Goal: Transaction & Acquisition: Purchase product/service

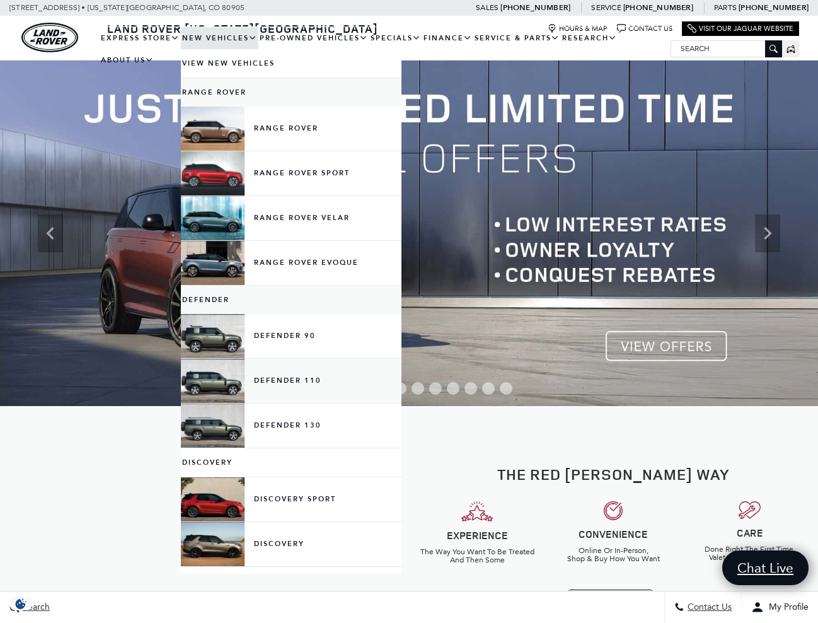
click at [243, 388] on link "Defender 110" at bounding box center [291, 381] width 221 height 44
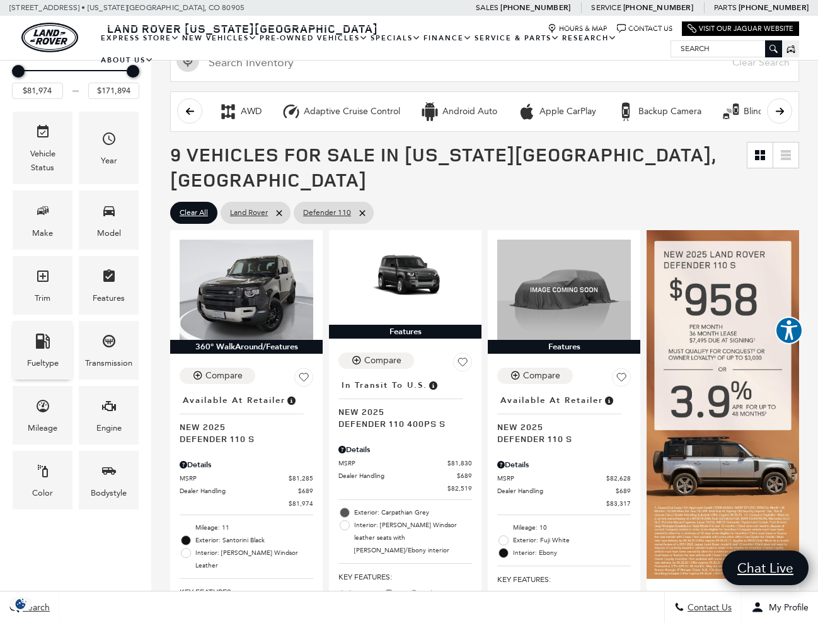
scroll to position [118, 0]
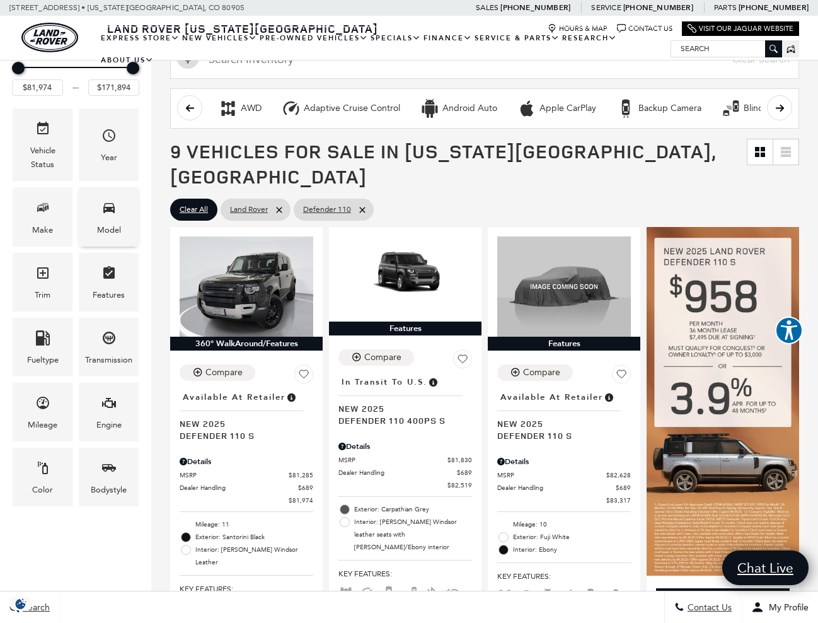
click at [107, 221] on span "Model" at bounding box center [109, 210] width 15 height 26
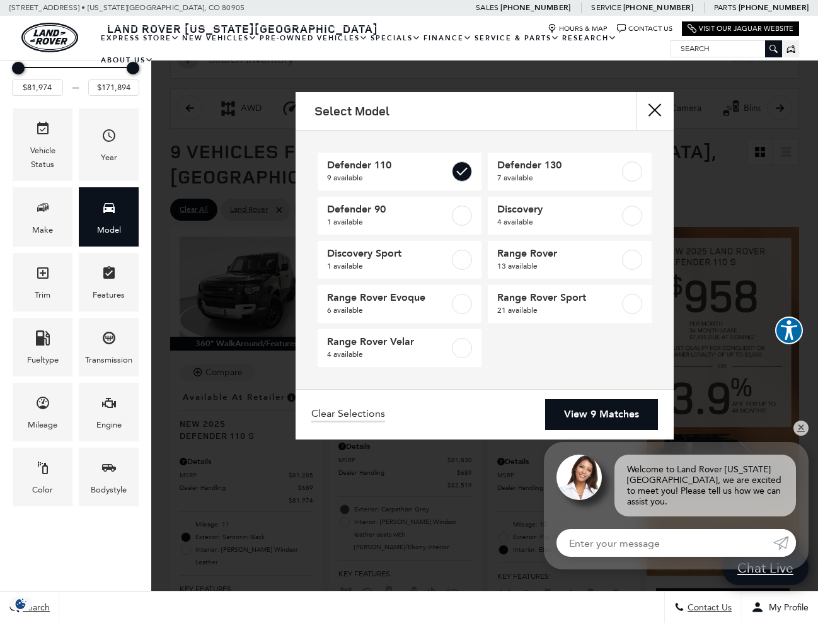
click at [600, 417] on link "View 9 Matches" at bounding box center [601, 414] width 113 height 31
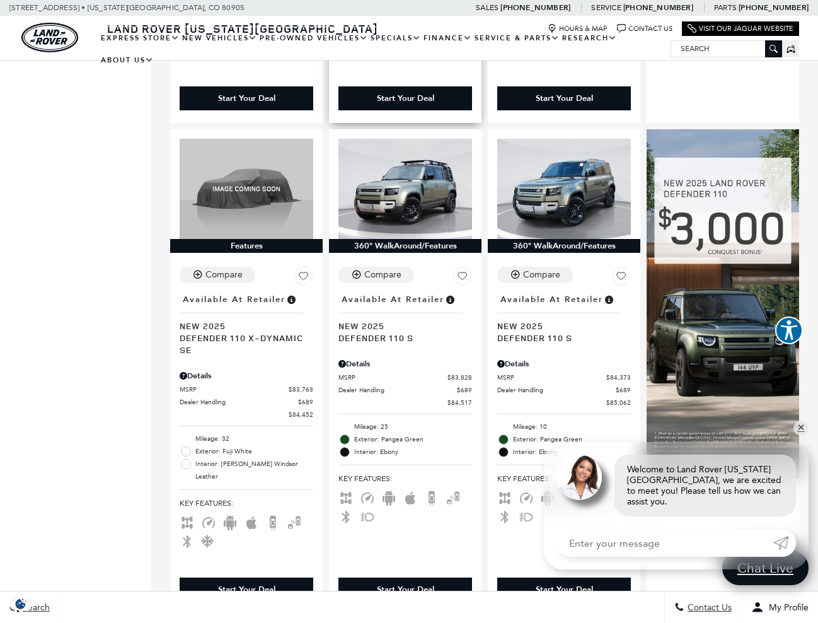
scroll to position [697, 0]
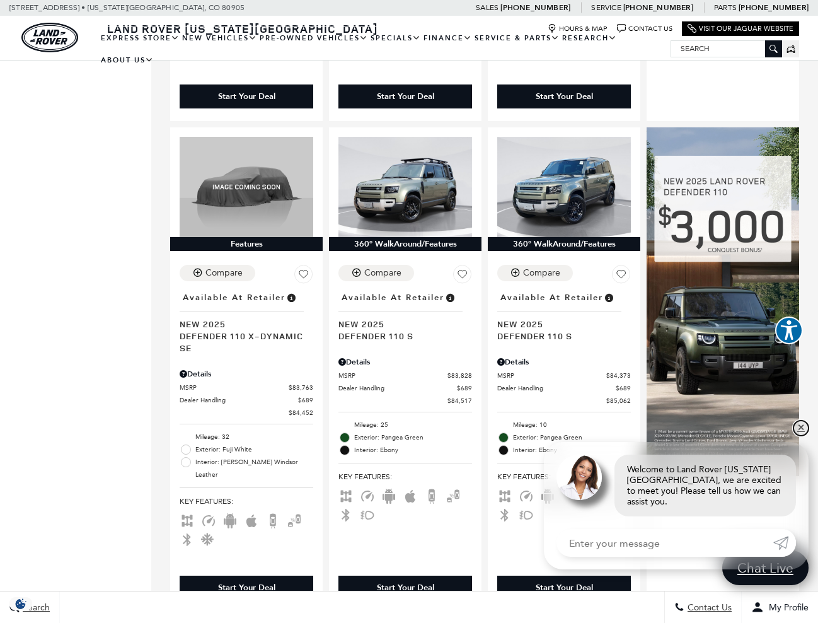
click at [807, 436] on link "✕" at bounding box center [801, 428] width 15 height 15
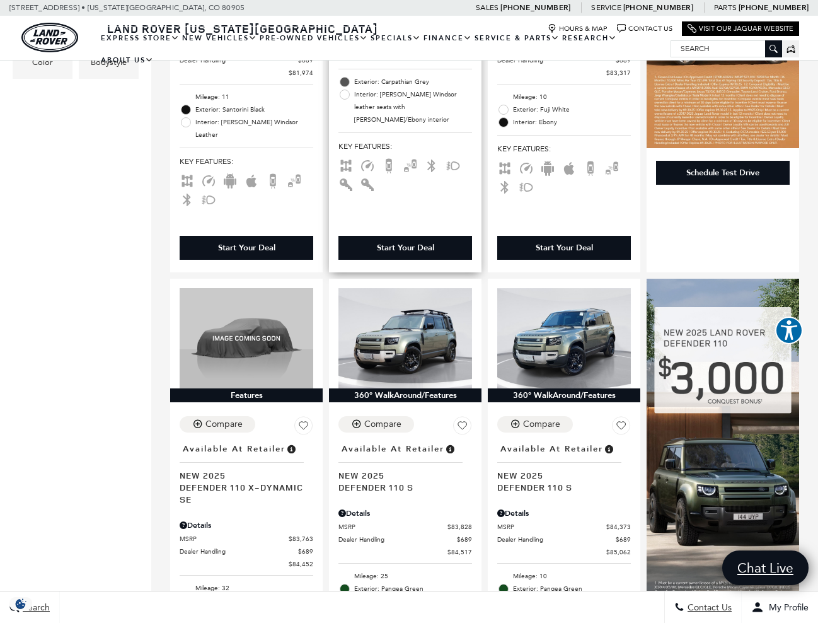
scroll to position [550, 0]
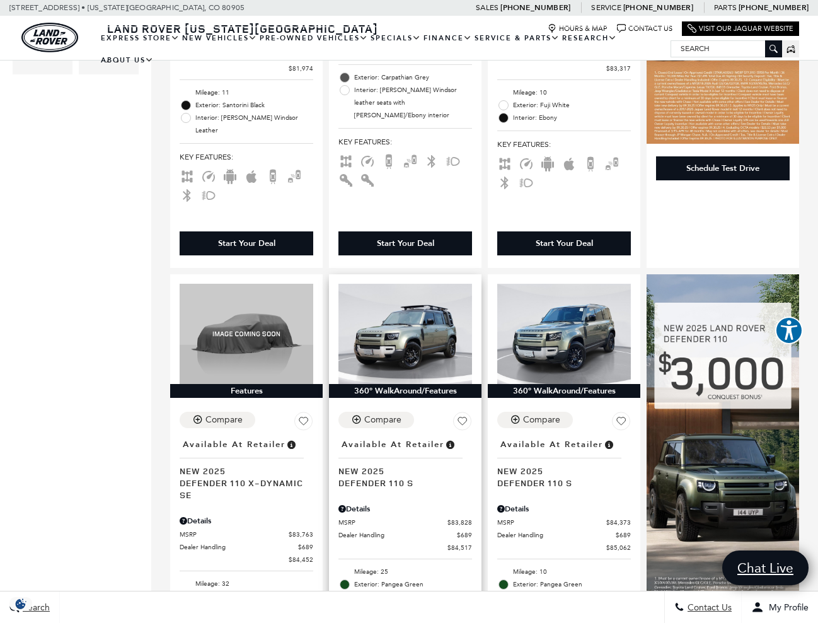
click at [445, 438] on span "Available at Retailer" at bounding box center [393, 445] width 103 height 14
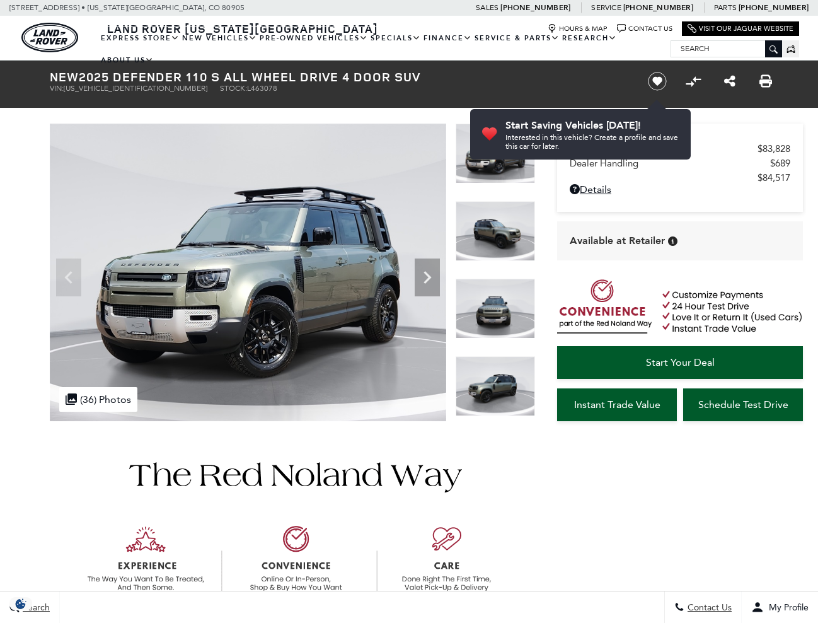
click at [506, 305] on img at bounding box center [495, 309] width 79 height 60
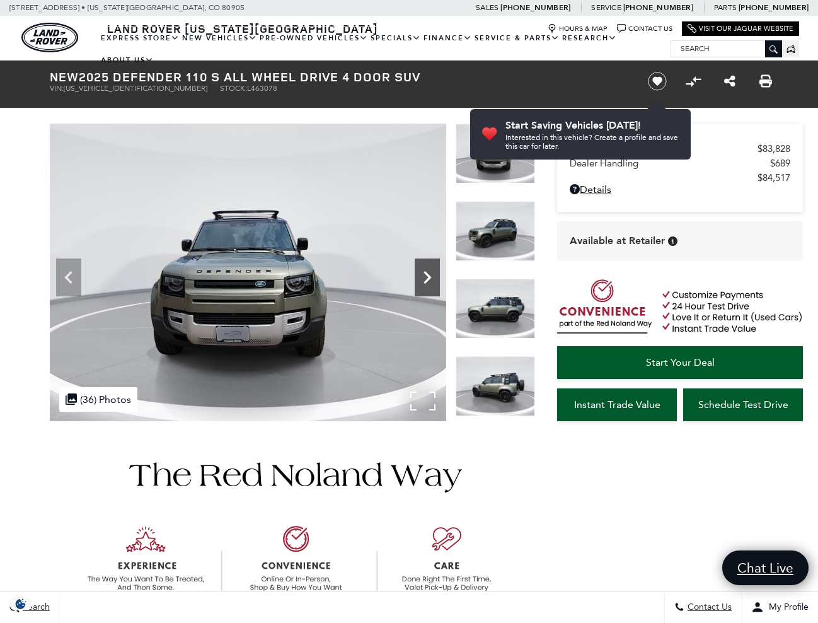
click at [425, 274] on icon "Next" at bounding box center [427, 277] width 25 height 25
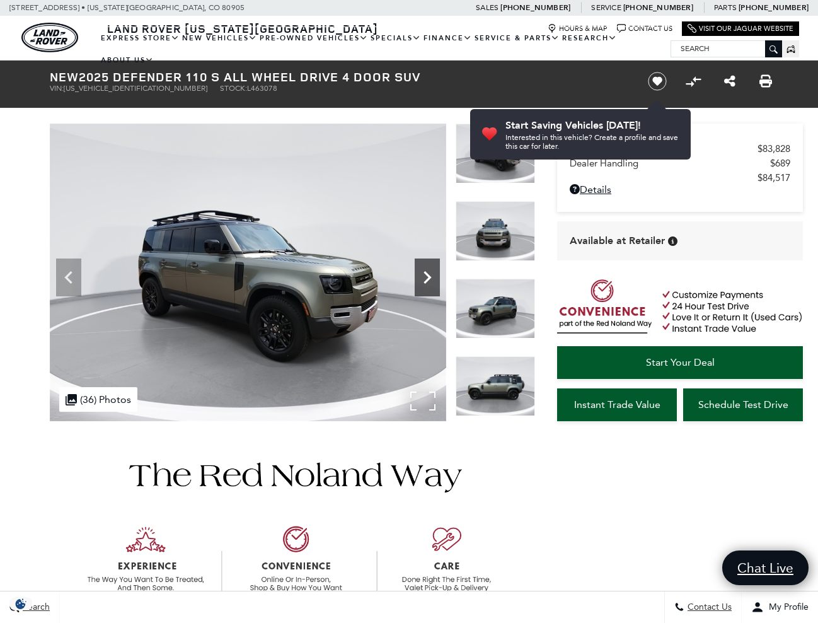
click at [425, 274] on icon "Next" at bounding box center [427, 277] width 25 height 25
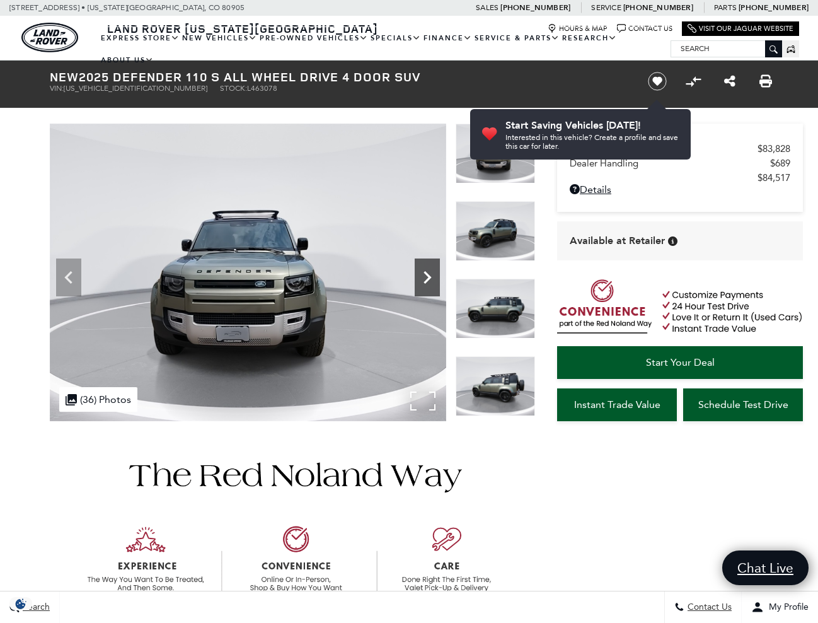
click at [425, 274] on icon "Next" at bounding box center [427, 277] width 25 height 25
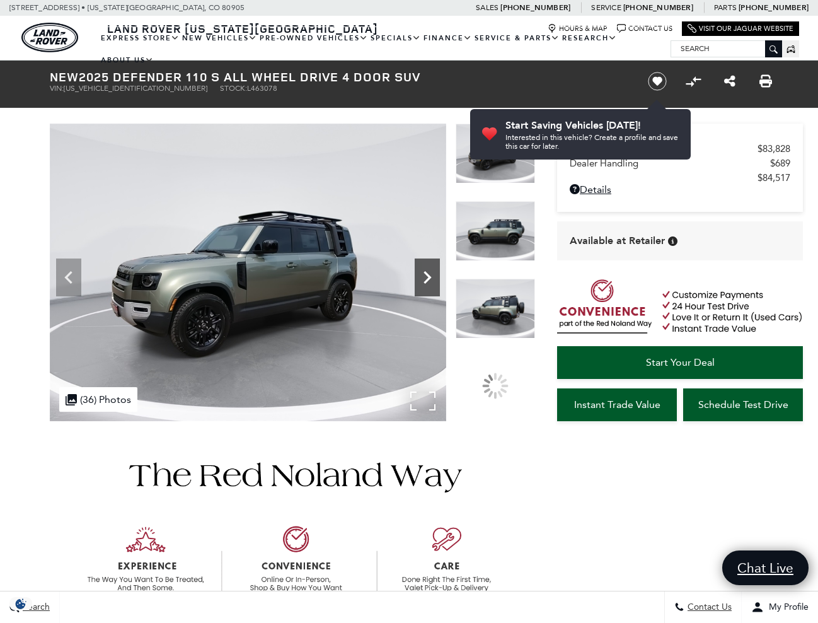
click at [425, 274] on icon "Next" at bounding box center [427, 277] width 25 height 25
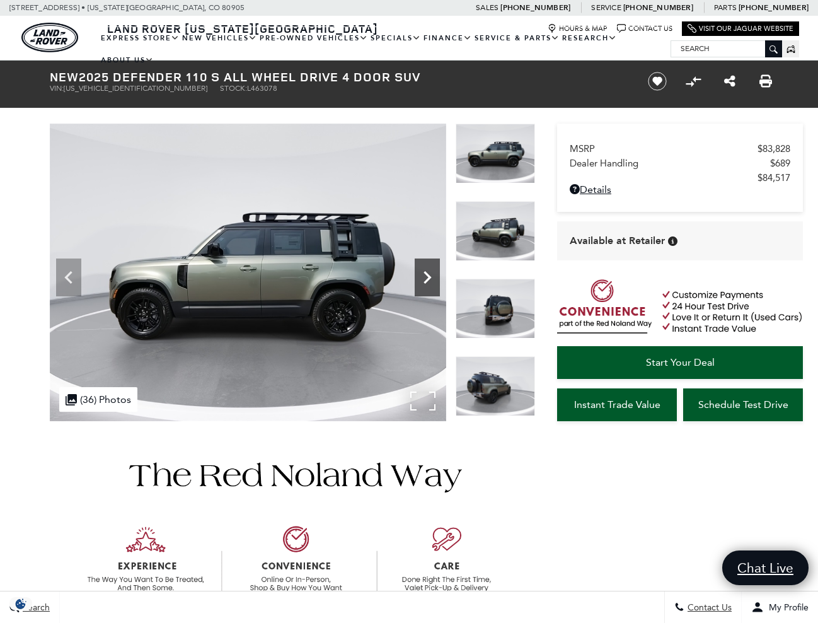
click at [425, 274] on icon "Next" at bounding box center [427, 277] width 25 height 25
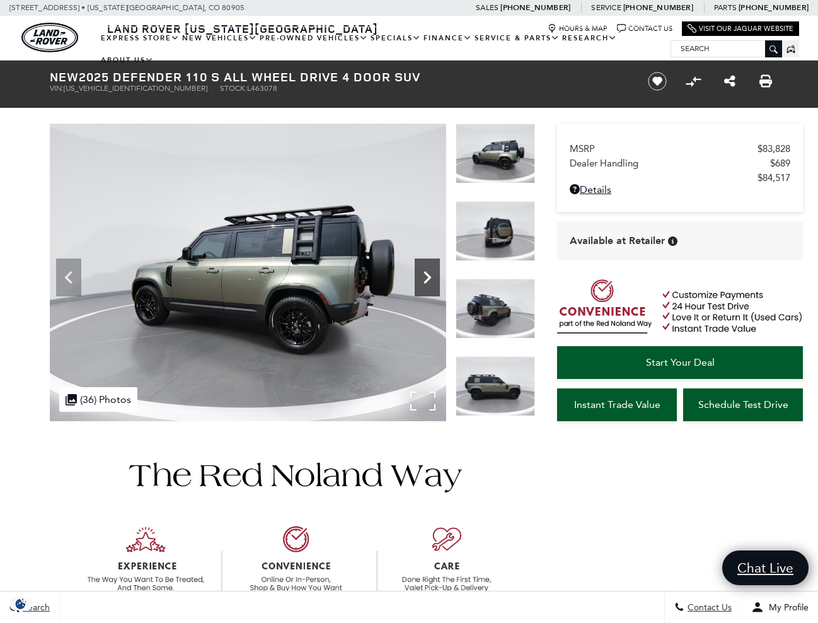
click at [425, 274] on icon "Next" at bounding box center [427, 277] width 25 height 25
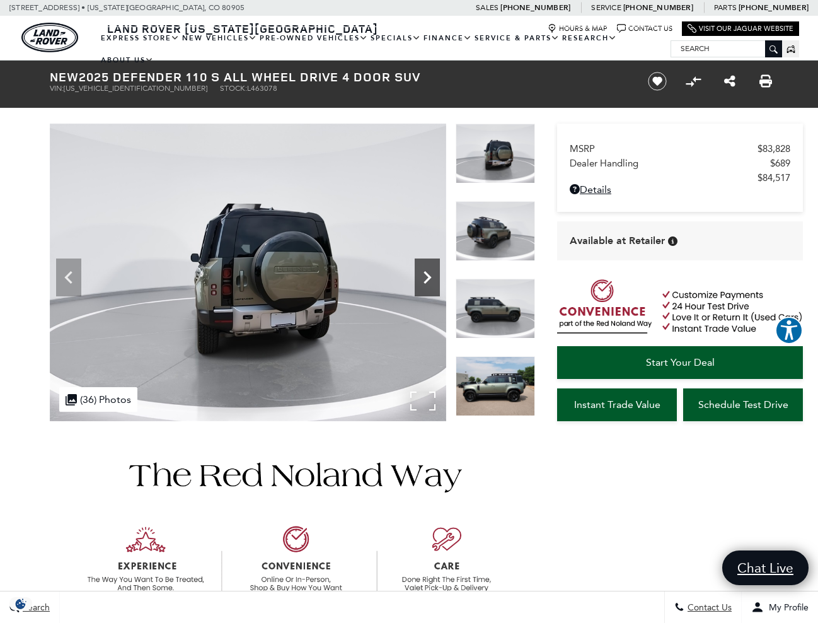
click at [425, 274] on icon "Next" at bounding box center [427, 277] width 25 height 25
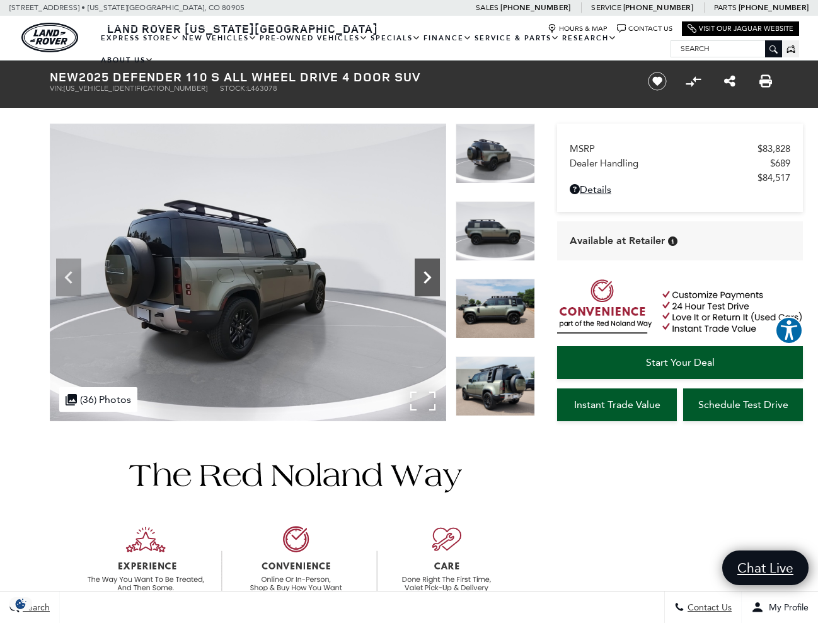
click at [425, 274] on icon "Next" at bounding box center [427, 277] width 25 height 25
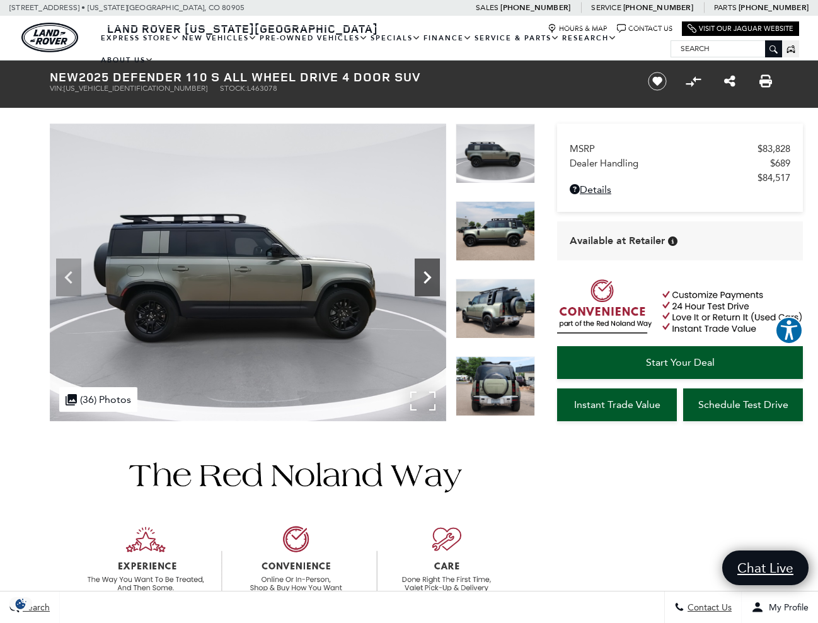
click at [425, 274] on icon "Next" at bounding box center [427, 277] width 25 height 25
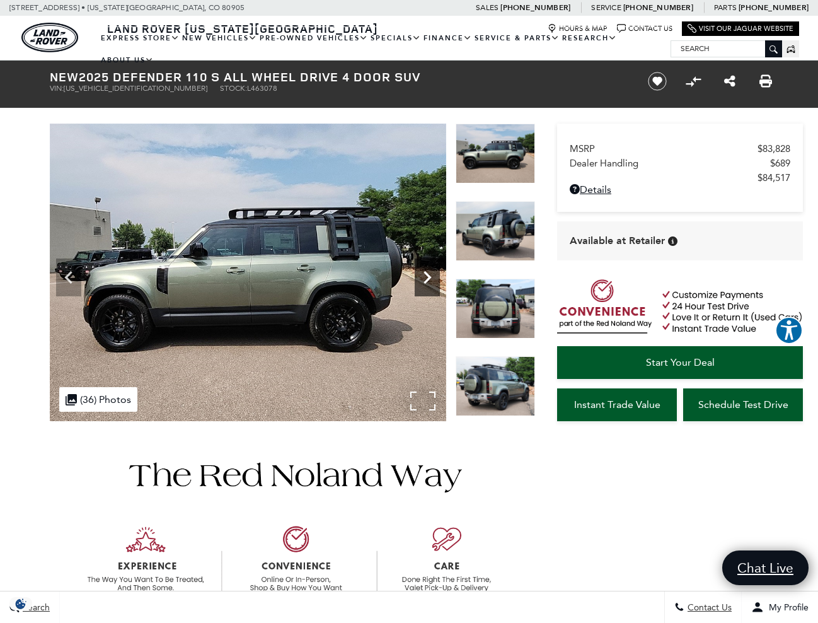
click at [428, 269] on icon "Next" at bounding box center [427, 277] width 25 height 25
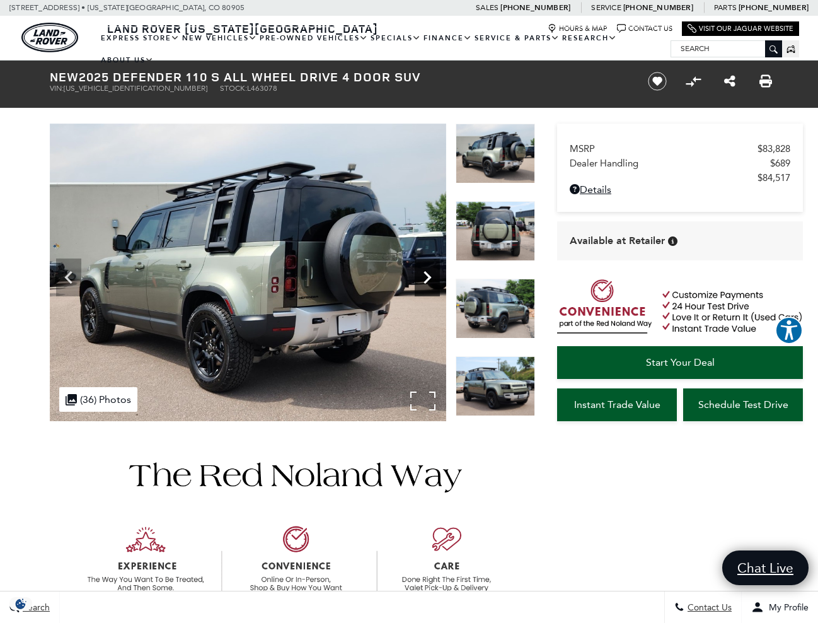
click at [428, 269] on icon "Next" at bounding box center [427, 277] width 25 height 25
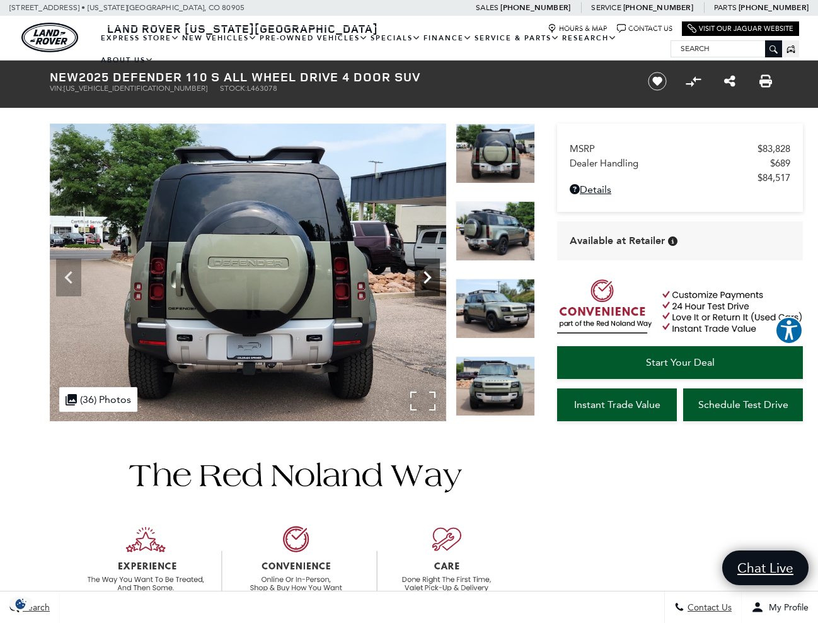
click at [428, 269] on icon "Next" at bounding box center [427, 277] width 25 height 25
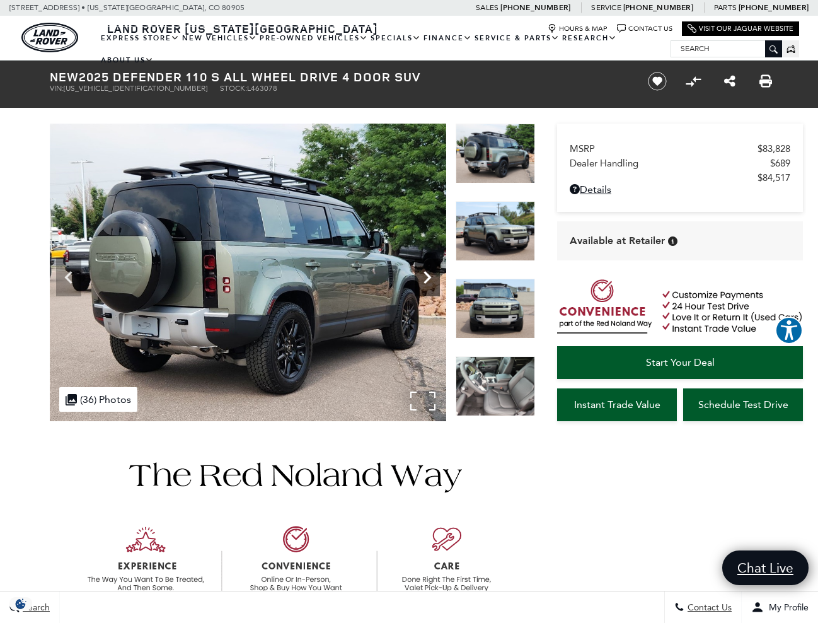
click at [428, 269] on icon "Next" at bounding box center [427, 277] width 25 height 25
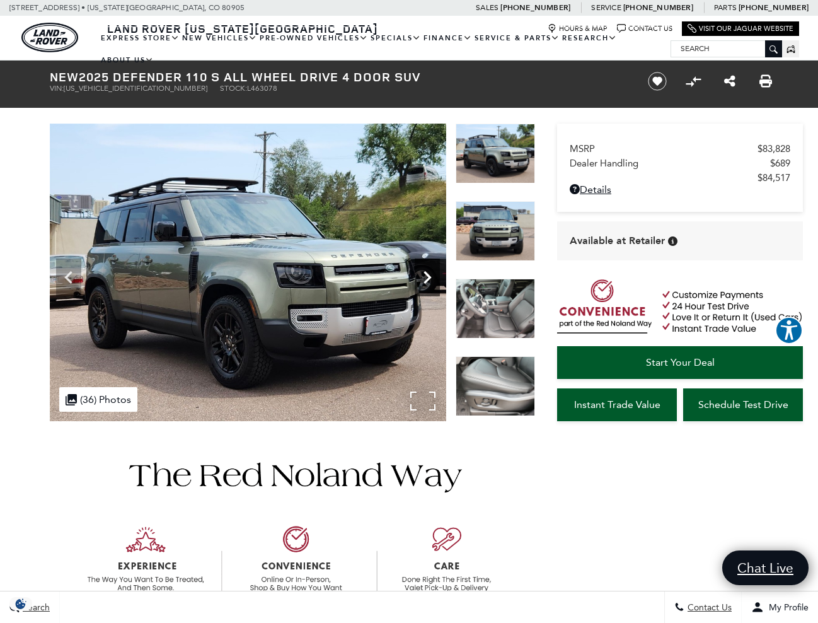
click at [428, 269] on icon "Next" at bounding box center [427, 277] width 25 height 25
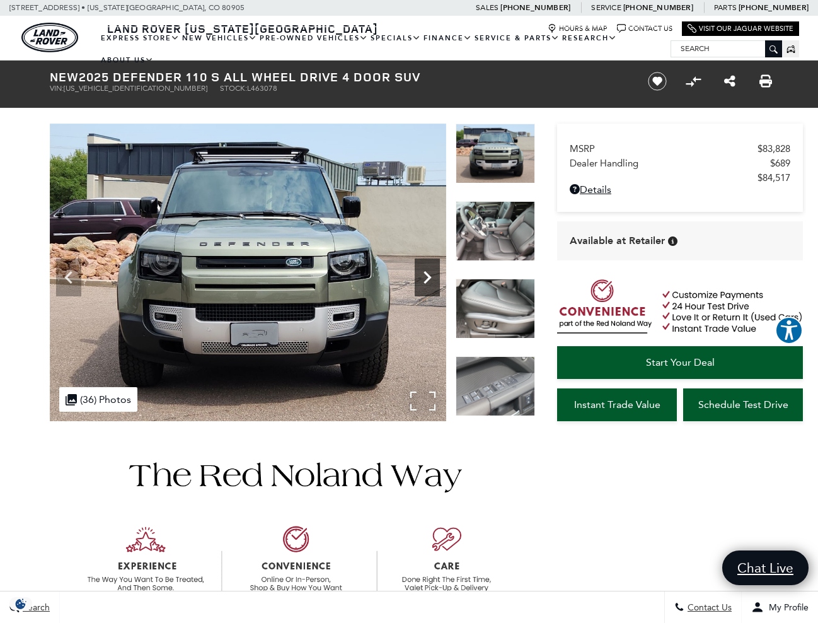
click at [428, 269] on icon "Next" at bounding box center [427, 277] width 25 height 25
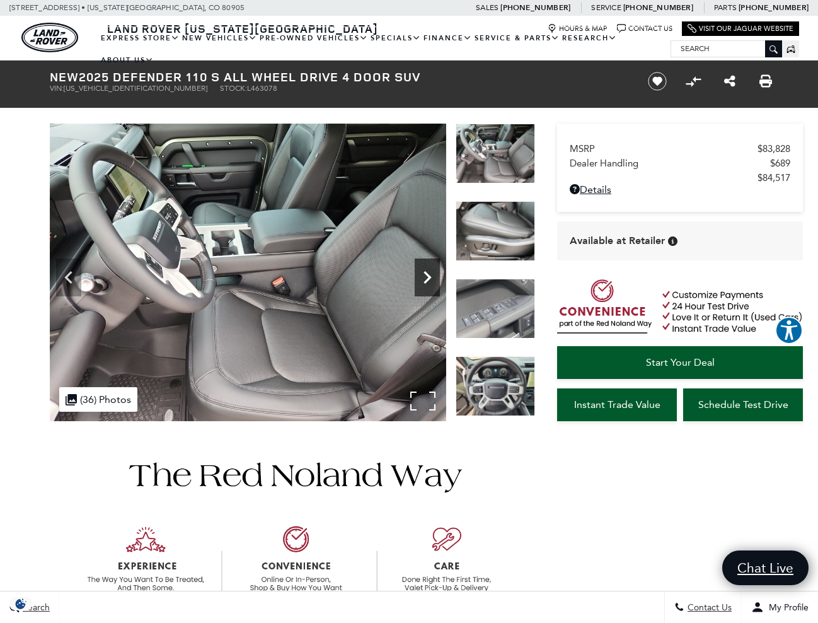
click at [428, 269] on icon "Next" at bounding box center [427, 277] width 25 height 25
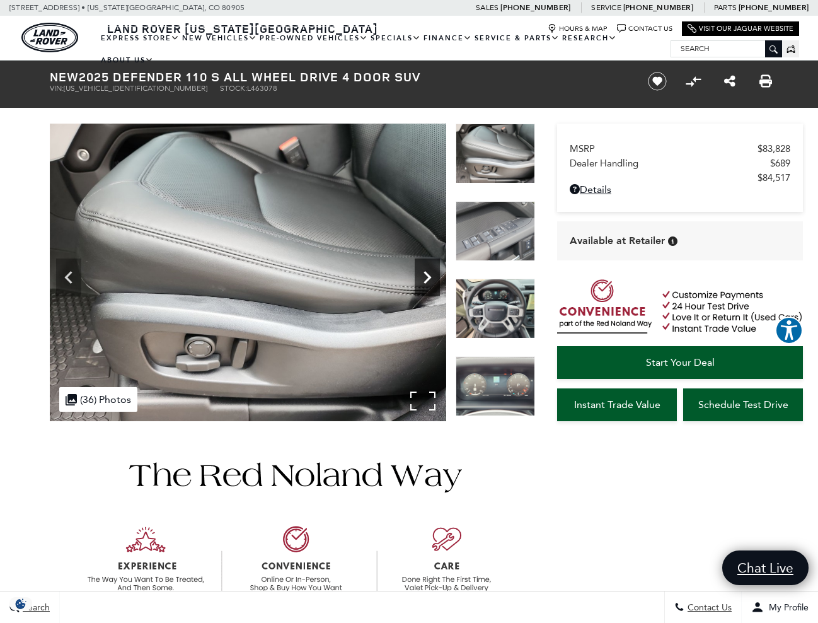
click at [428, 269] on icon "Next" at bounding box center [427, 277] width 25 height 25
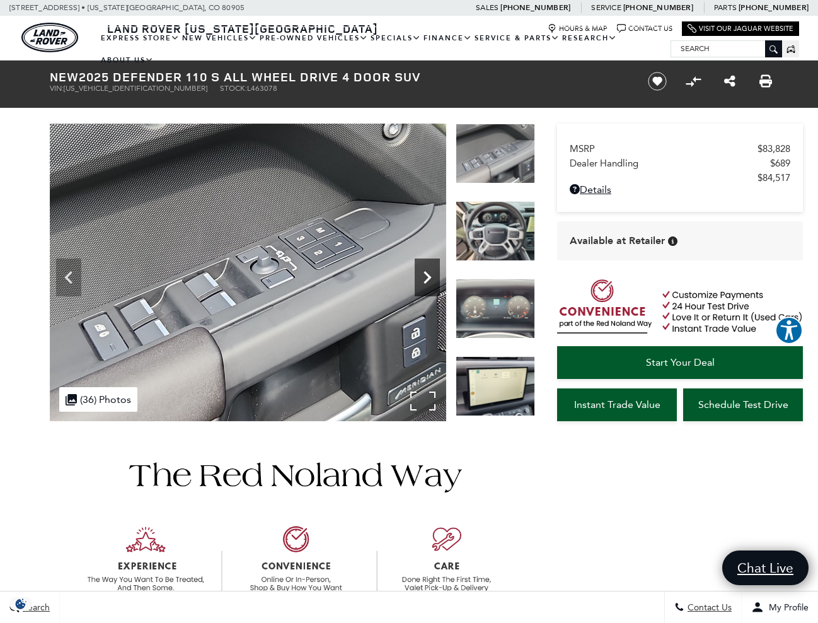
click at [428, 269] on icon "Next" at bounding box center [427, 277] width 25 height 25
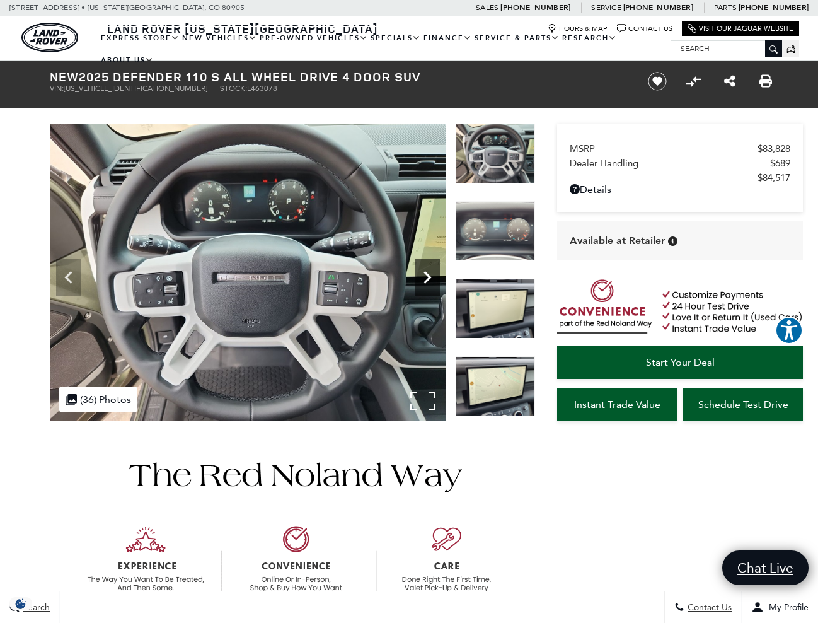
click at [428, 269] on icon "Next" at bounding box center [427, 277] width 25 height 25
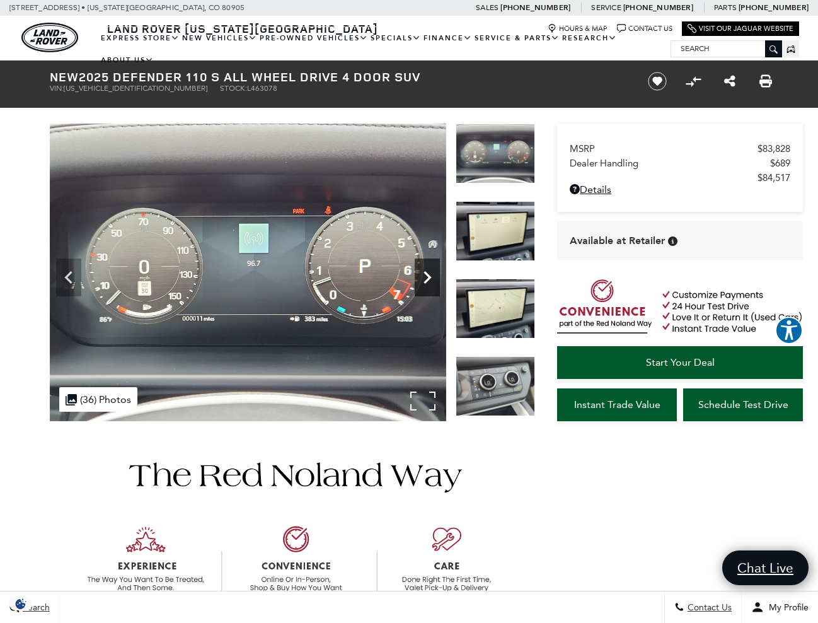
click at [428, 269] on icon "Next" at bounding box center [427, 277] width 25 height 25
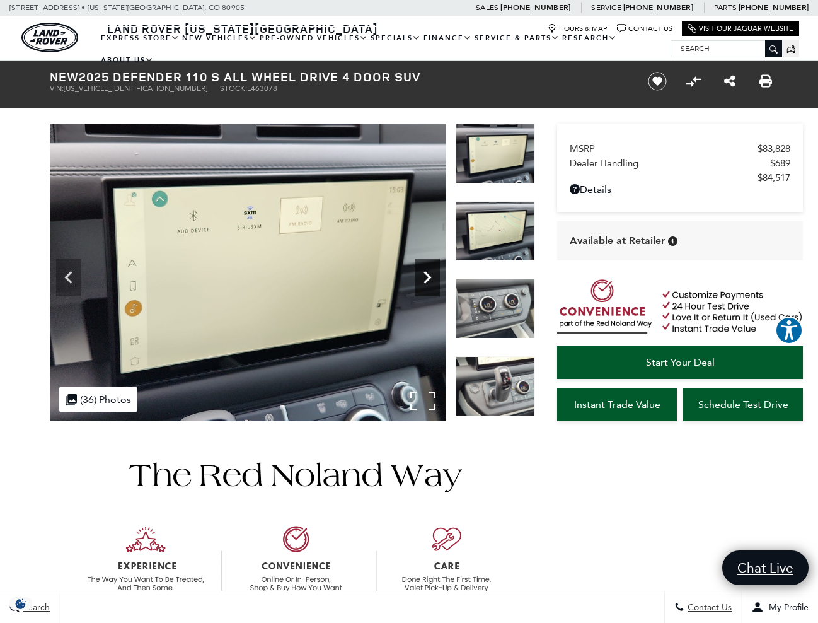
click at [428, 269] on icon "Next" at bounding box center [427, 277] width 25 height 25
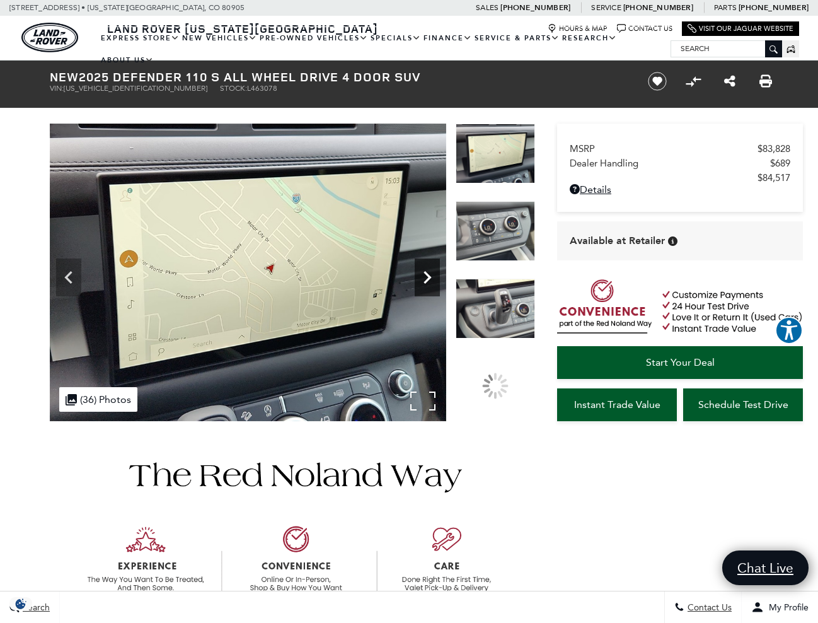
click at [428, 269] on icon "Next" at bounding box center [427, 277] width 25 height 25
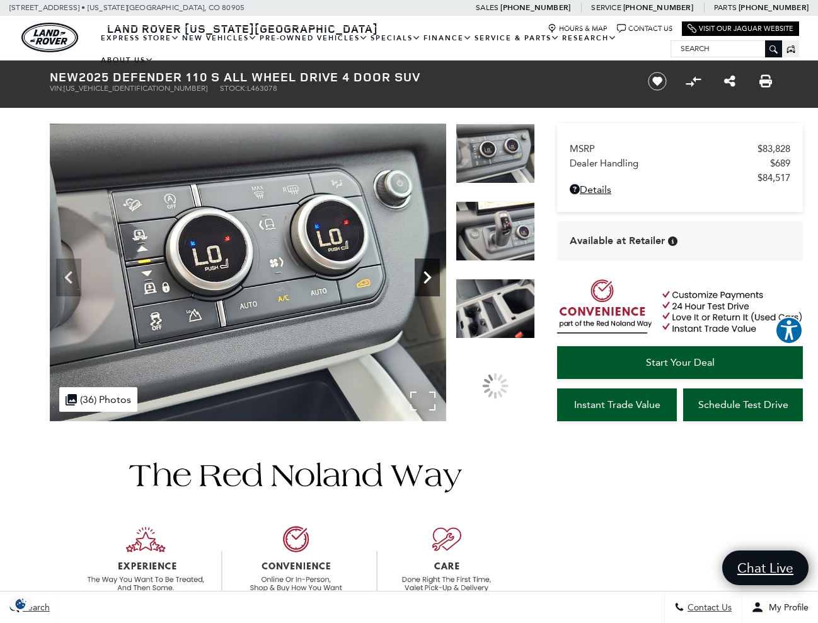
click at [428, 269] on icon "Next" at bounding box center [427, 277] width 25 height 25
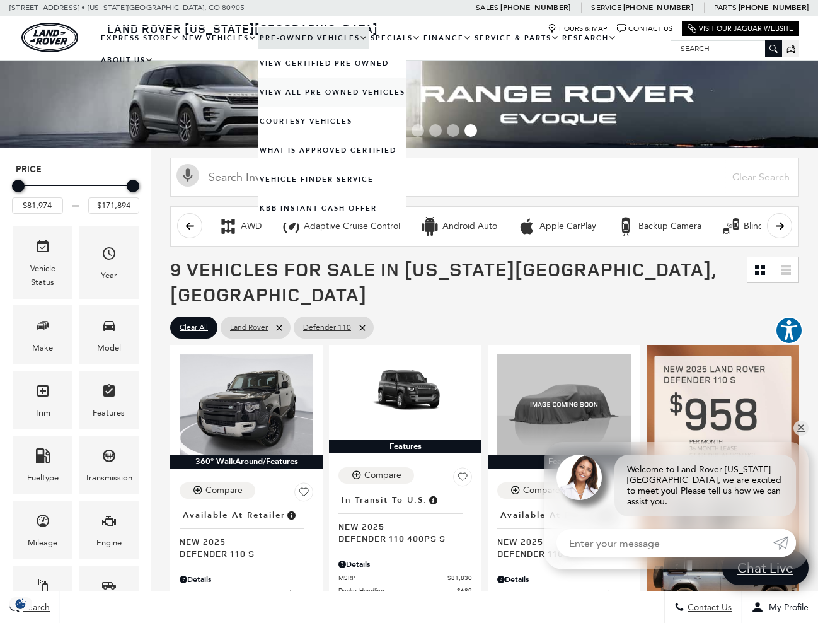
click at [313, 107] on link "View All Pre-Owned Vehicles" at bounding box center [333, 92] width 148 height 28
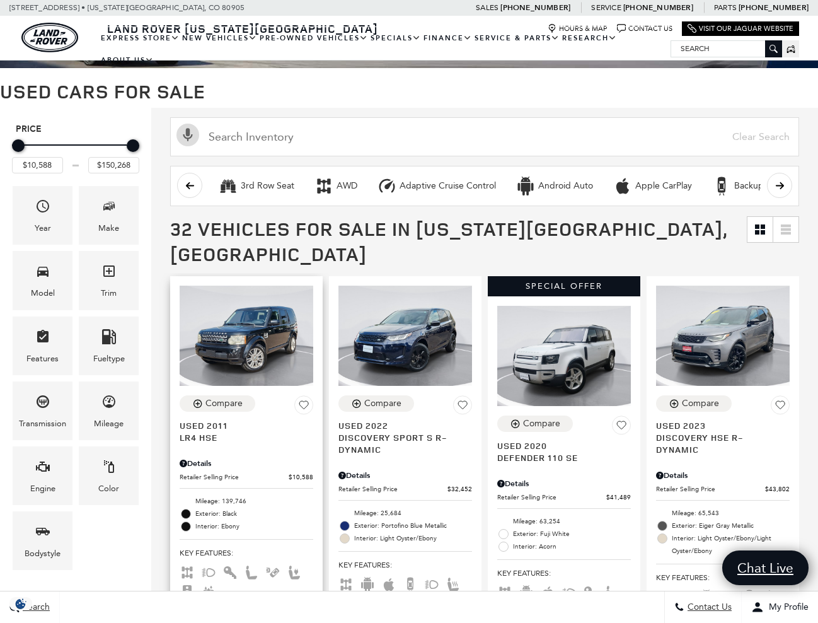
scroll to position [117, 0]
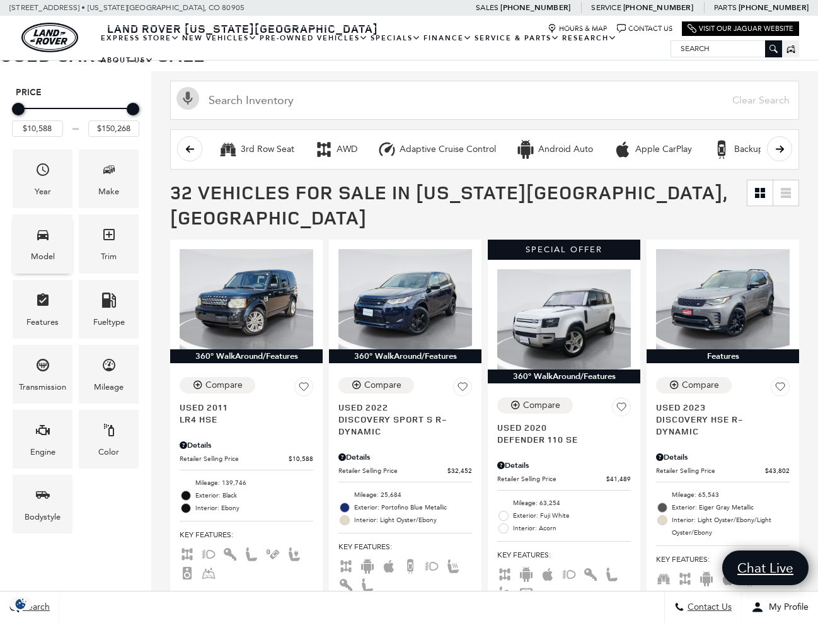
click at [55, 236] on div "Model" at bounding box center [43, 243] width 60 height 59
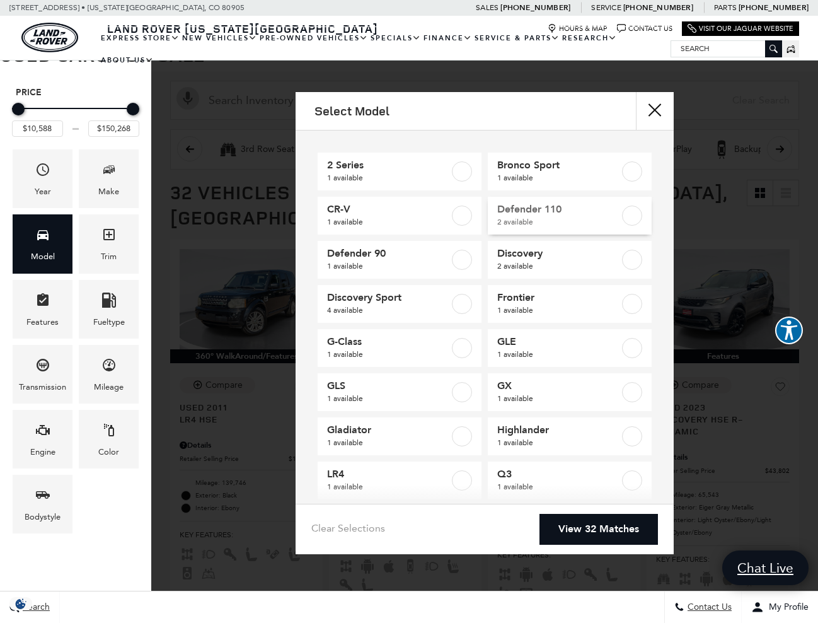
click at [636, 214] on label at bounding box center [632, 216] width 20 height 20
type input "$41,489"
type input "$59,573"
checkbox input "true"
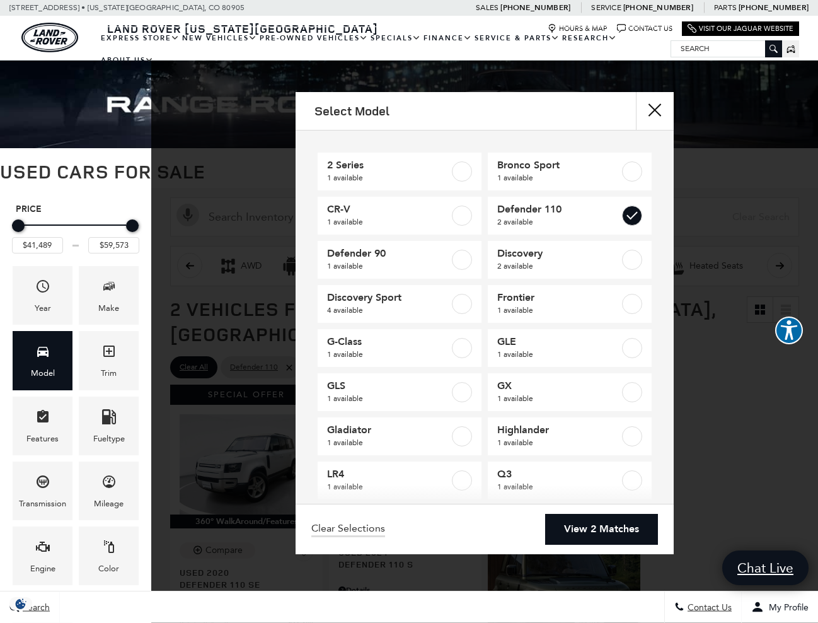
click at [598, 537] on link "View 2 Matches" at bounding box center [601, 529] width 113 height 31
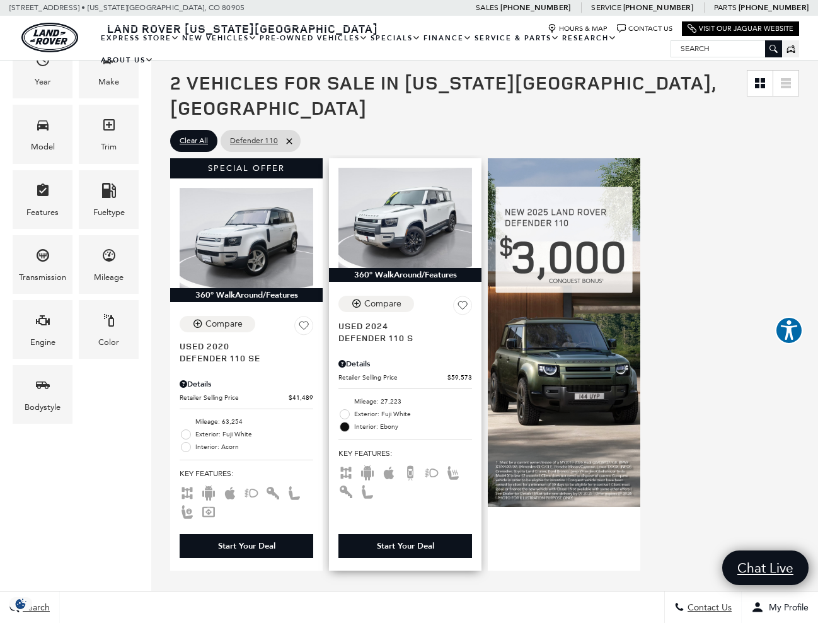
scroll to position [231, 0]
